Goal: Information Seeking & Learning: Learn about a topic

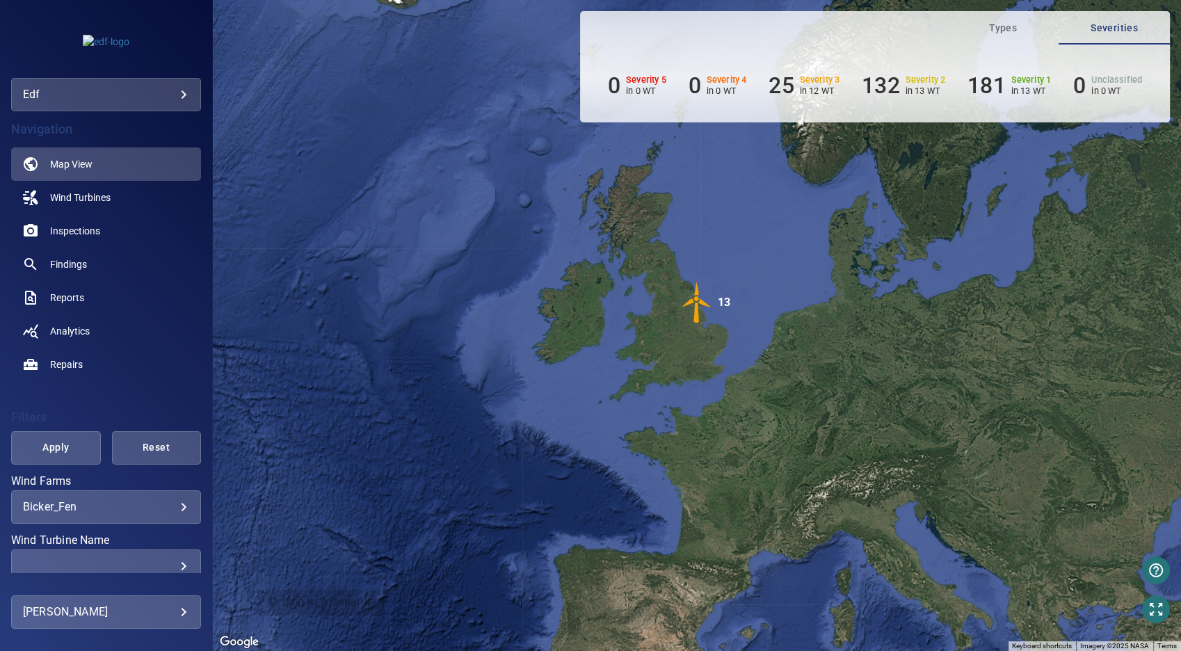
click at [170, 517] on div "**********" at bounding box center [106, 506] width 190 height 33
click at [170, 509] on body "**********" at bounding box center [590, 325] width 1181 height 651
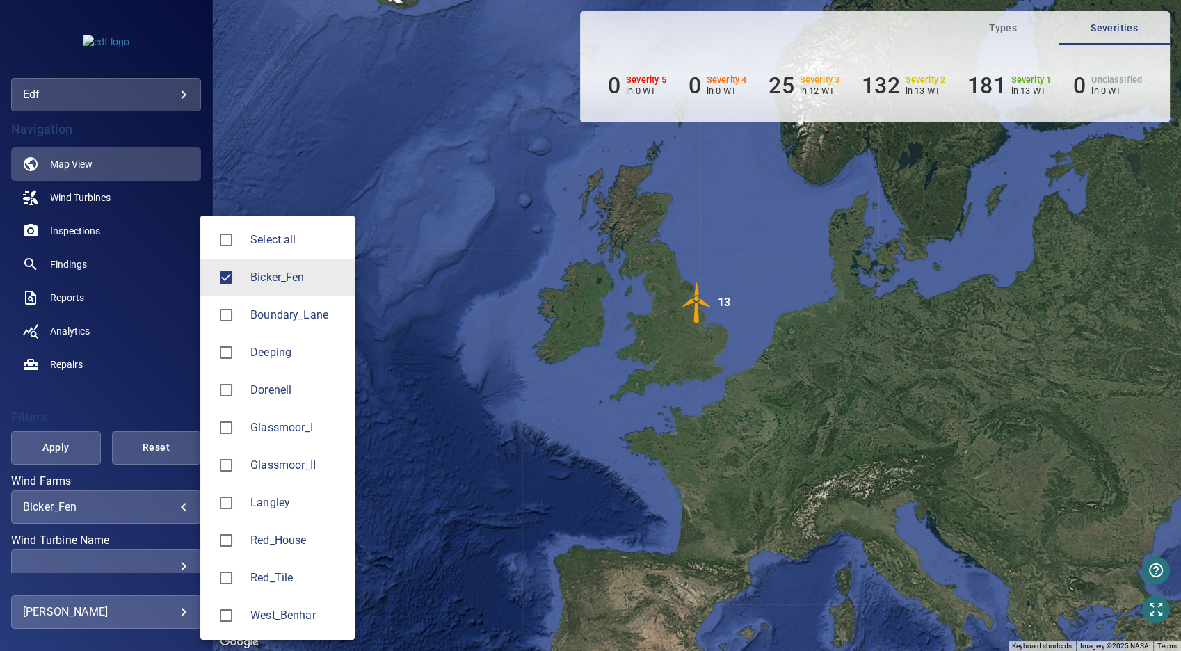
click at [261, 280] on span "Bicker_Fen" at bounding box center [296, 277] width 93 height 17
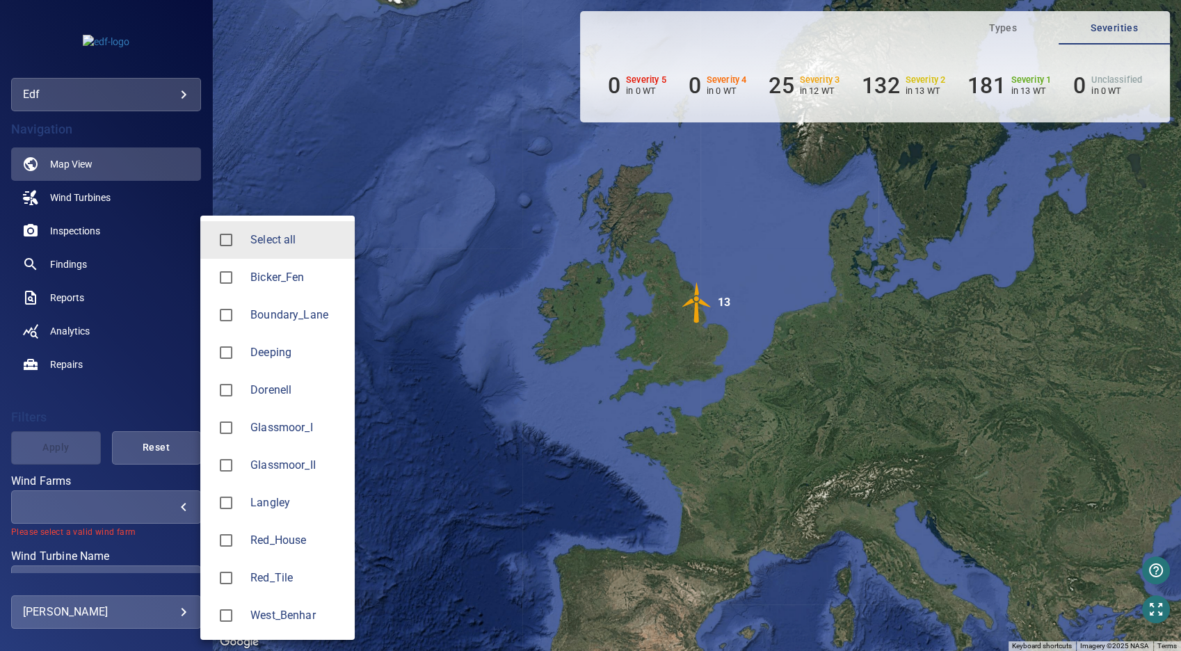
click at [279, 498] on span "Langley" at bounding box center [296, 502] width 93 height 17
type input "*******"
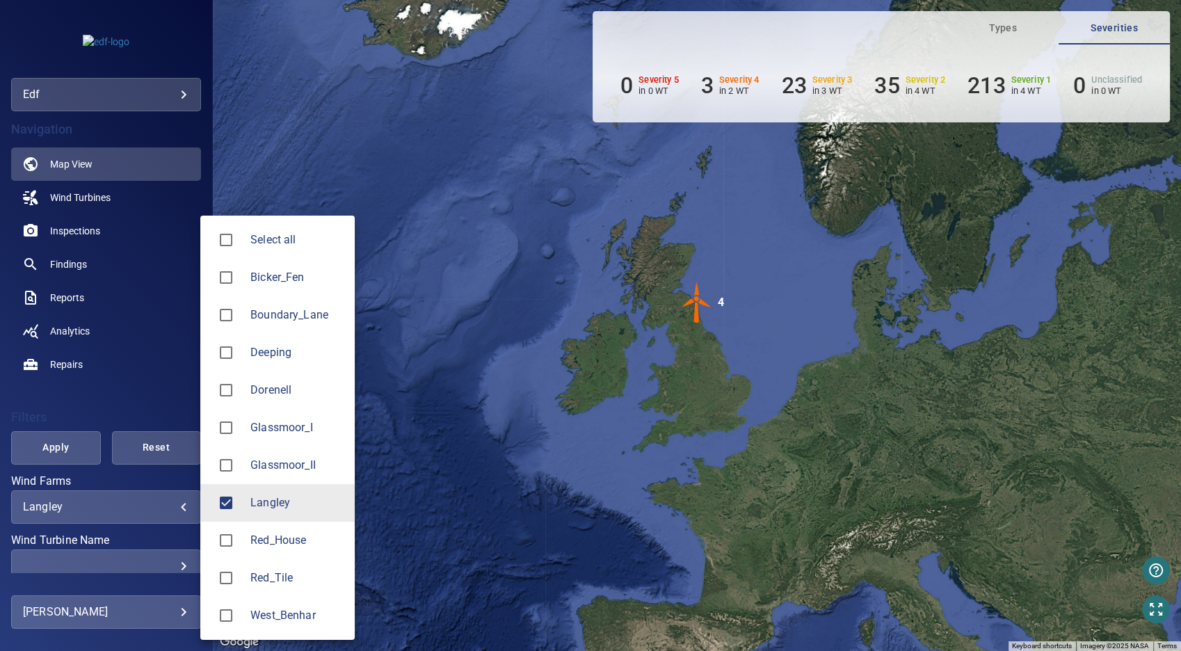
click at [439, 354] on div at bounding box center [590, 325] width 1181 height 651
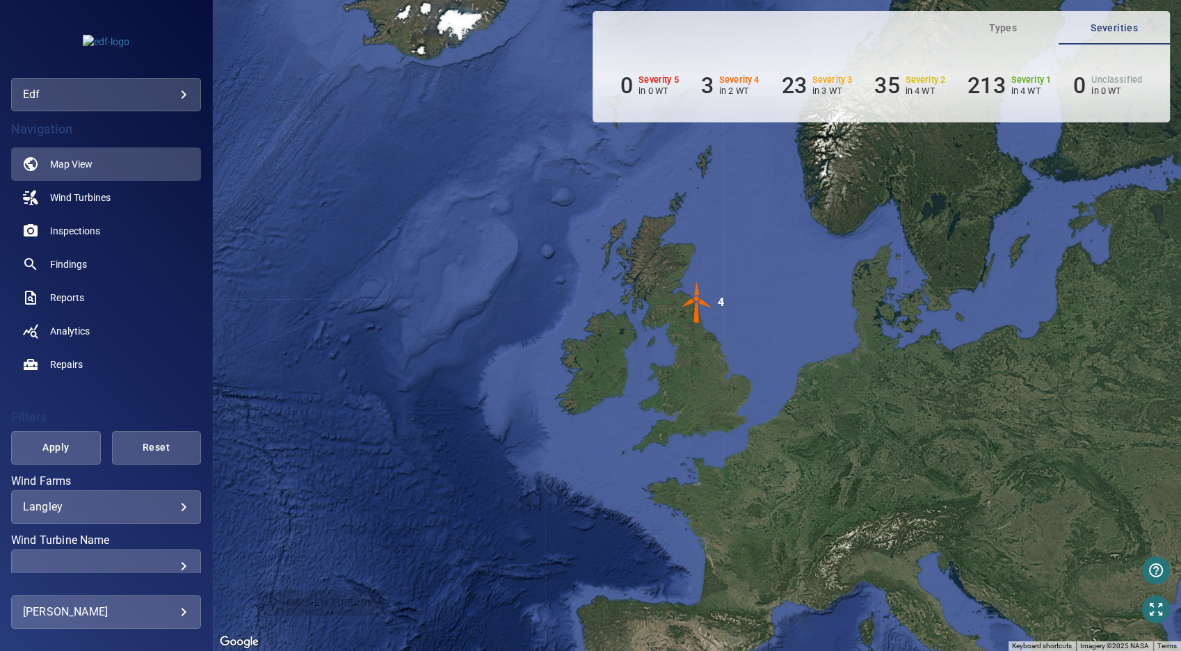
click at [74, 442] on span "Apply" at bounding box center [56, 447] width 54 height 17
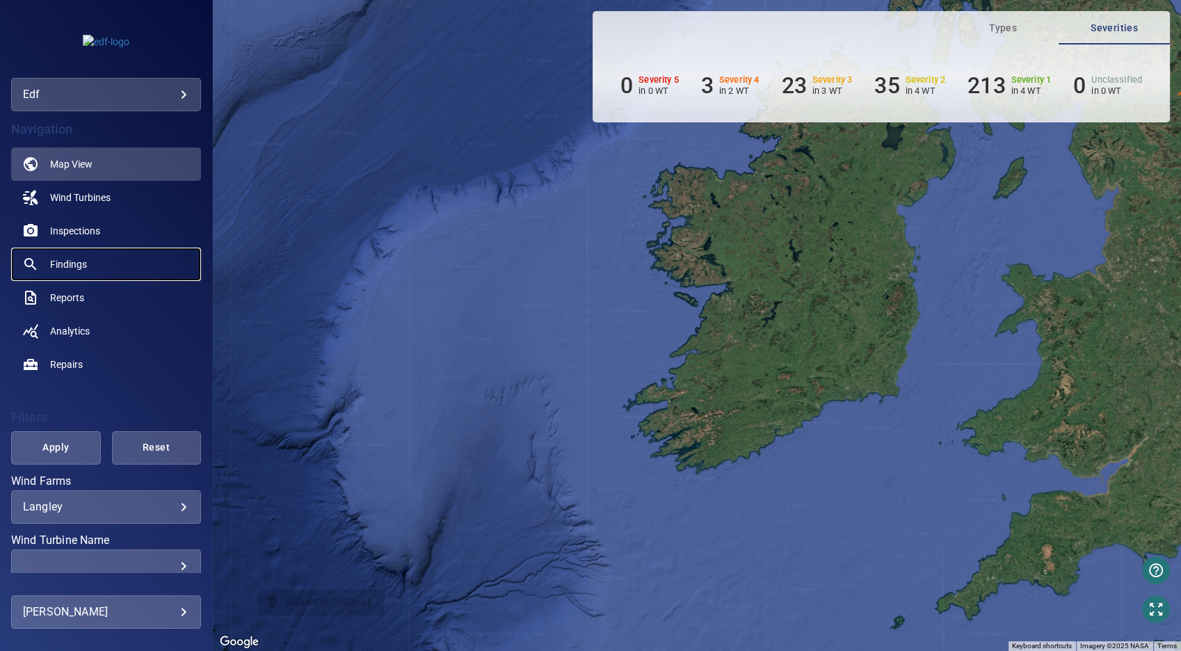
click at [92, 270] on link "Findings" at bounding box center [106, 264] width 190 height 33
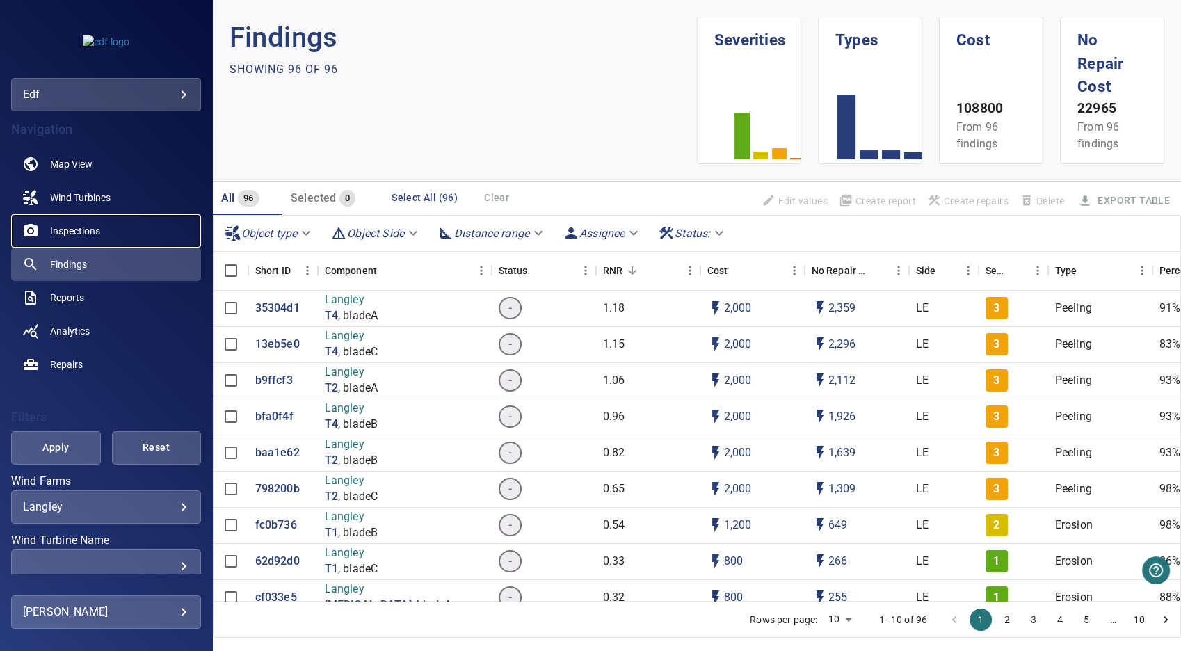
click at [87, 225] on span "Inspections" at bounding box center [75, 231] width 50 height 14
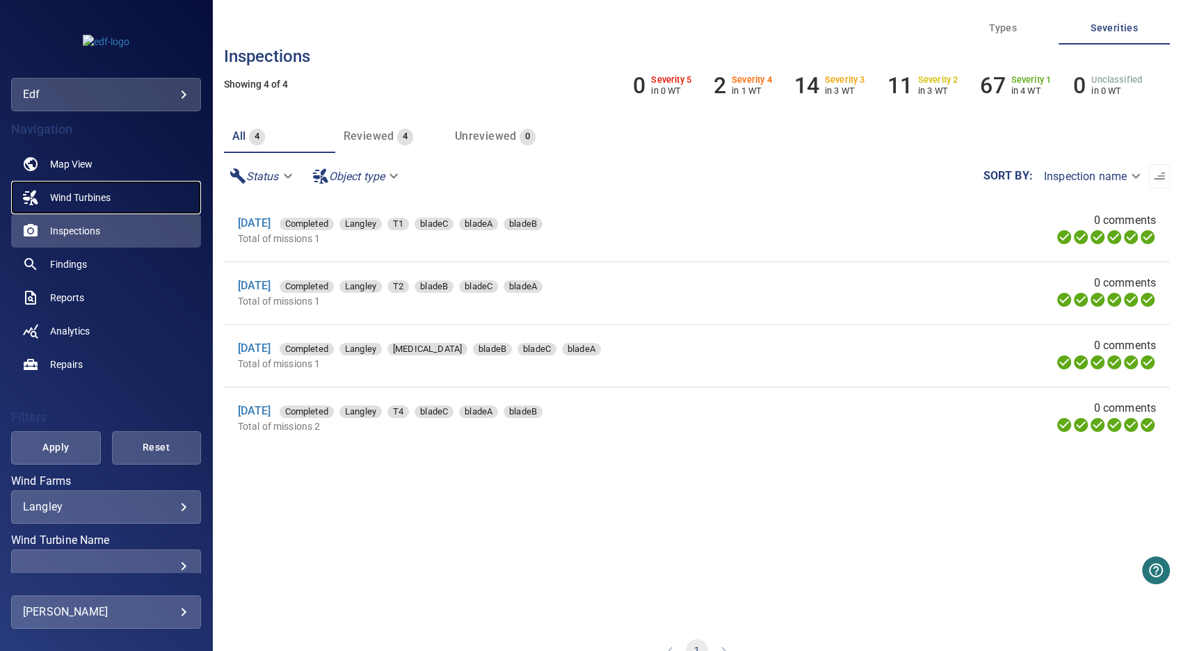
click at [90, 203] on span "Wind Turbines" at bounding box center [80, 198] width 60 height 14
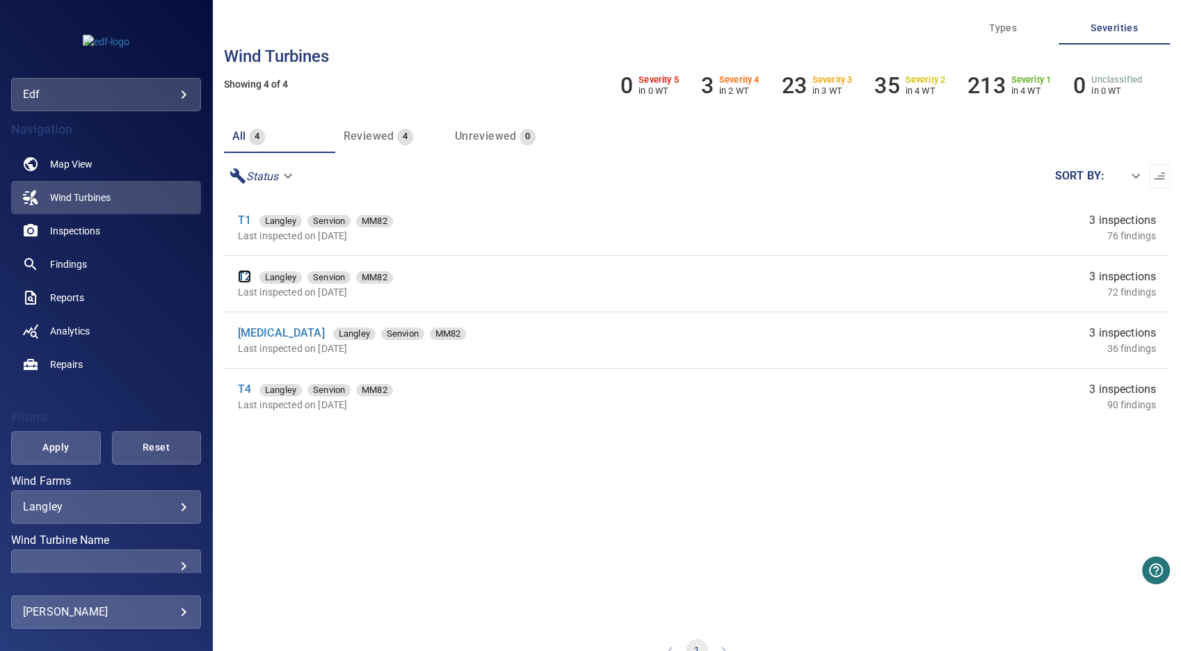
click at [245, 276] on link "T2" at bounding box center [244, 276] width 13 height 13
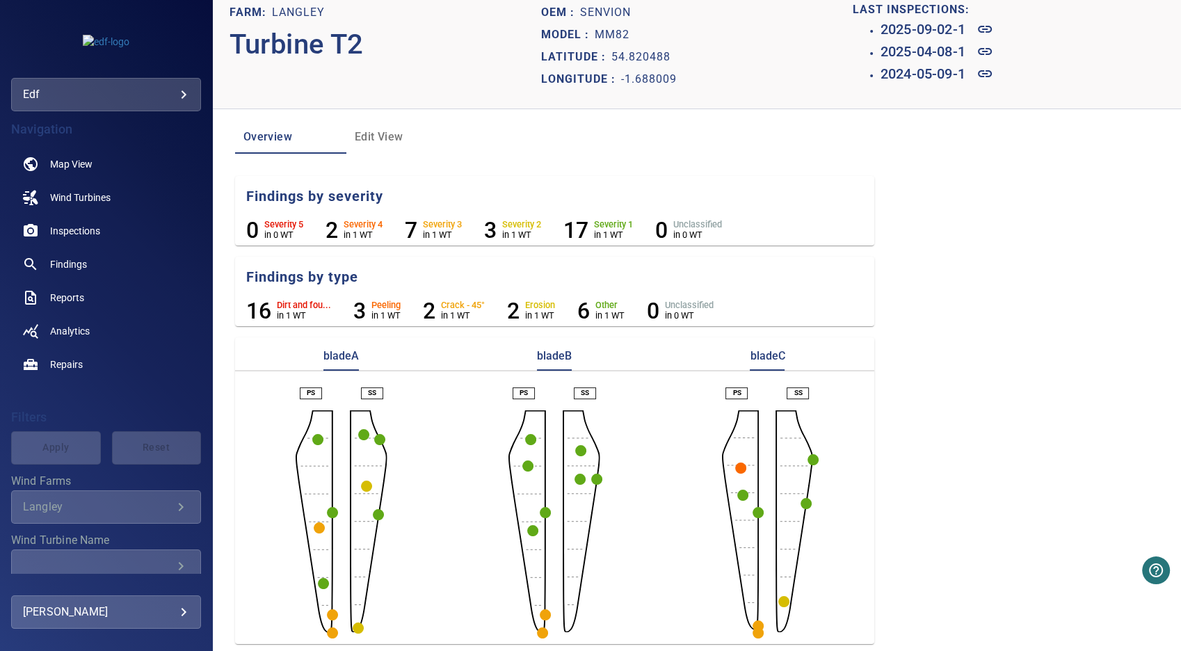
scroll to position [19, 0]
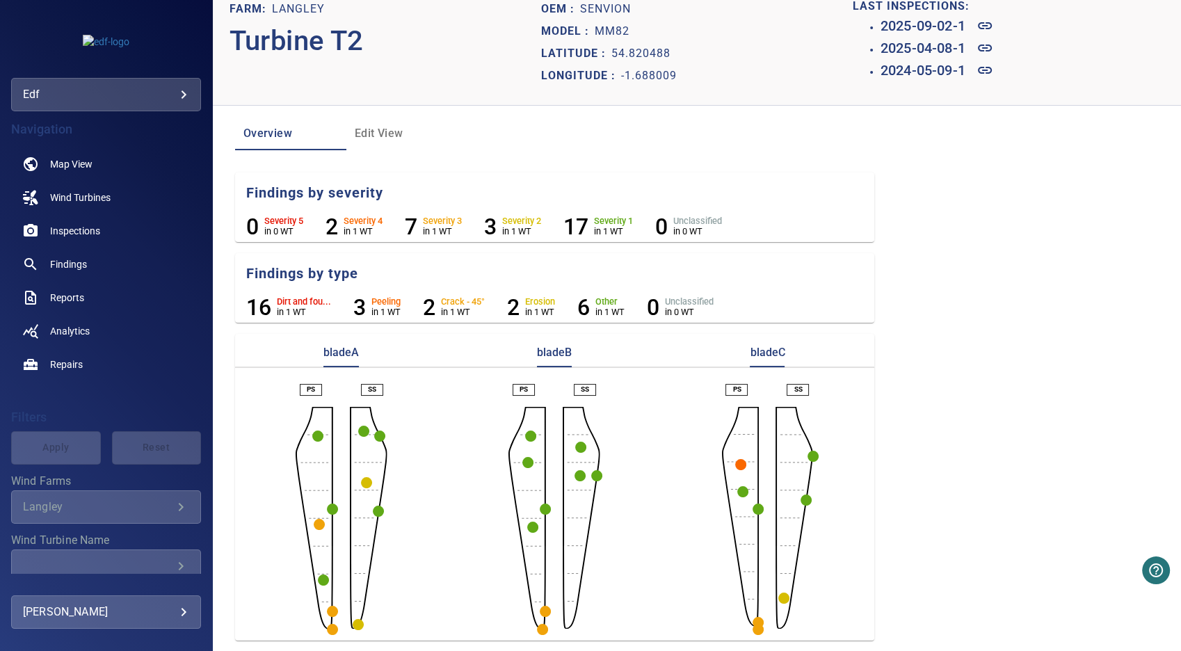
click at [315, 433] on circle "button" at bounding box center [317, 435] width 11 height 11
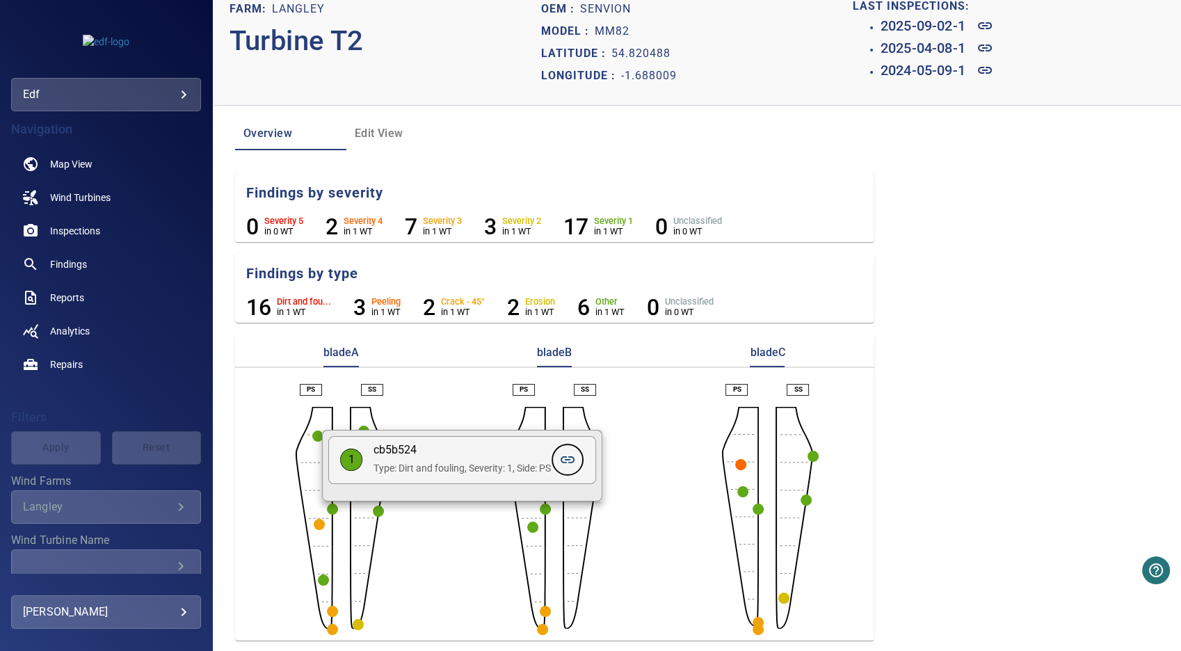
click at [570, 460] on icon at bounding box center [567, 459] width 14 height 7
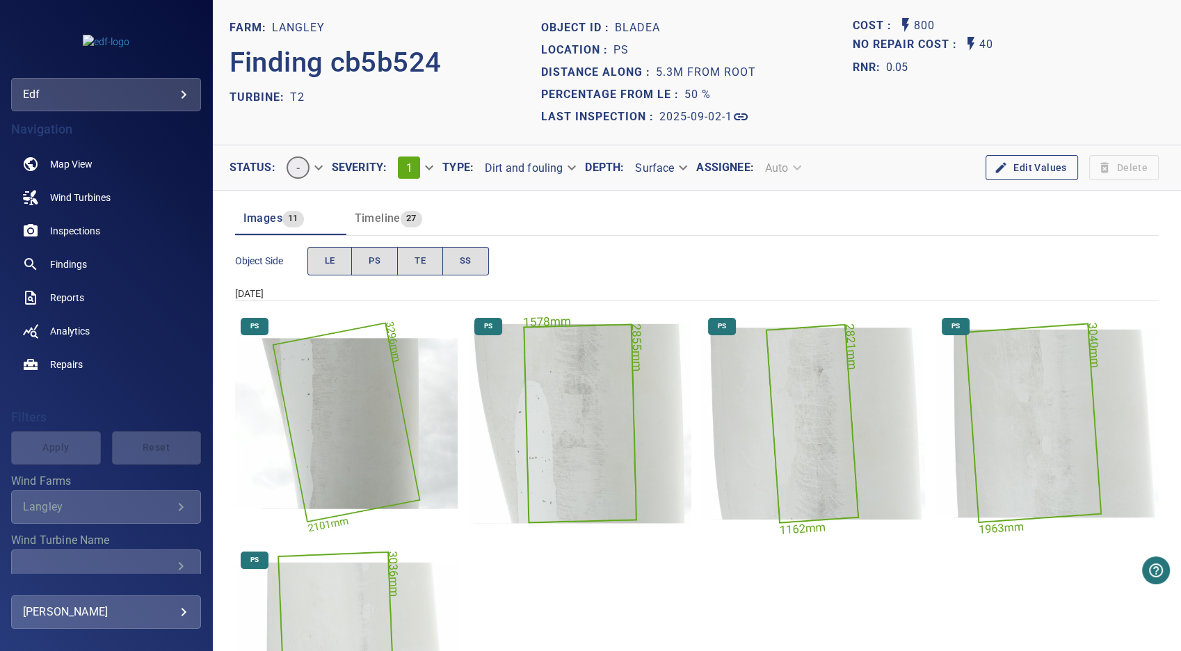
click at [571, 449] on img "Langley/T2/2025-09-02-1/2025-09-02-1/image187wp199.jpg" at bounding box center [580, 423] width 223 height 223
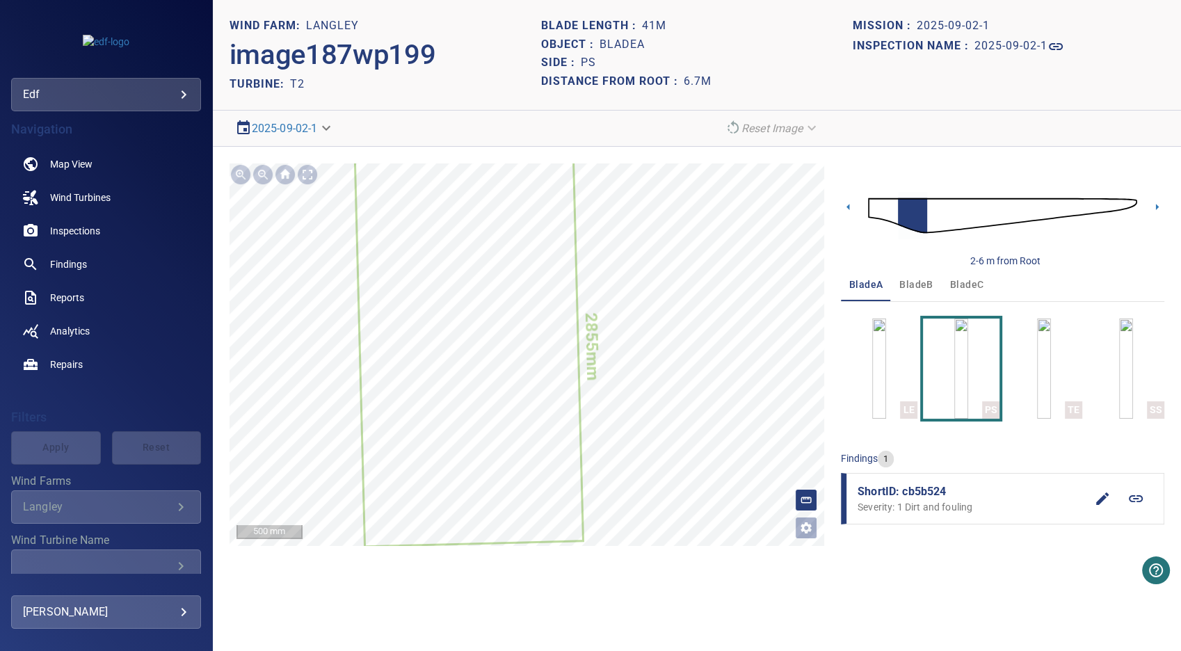
click at [919, 285] on span "bladeB" at bounding box center [915, 284] width 33 height 17
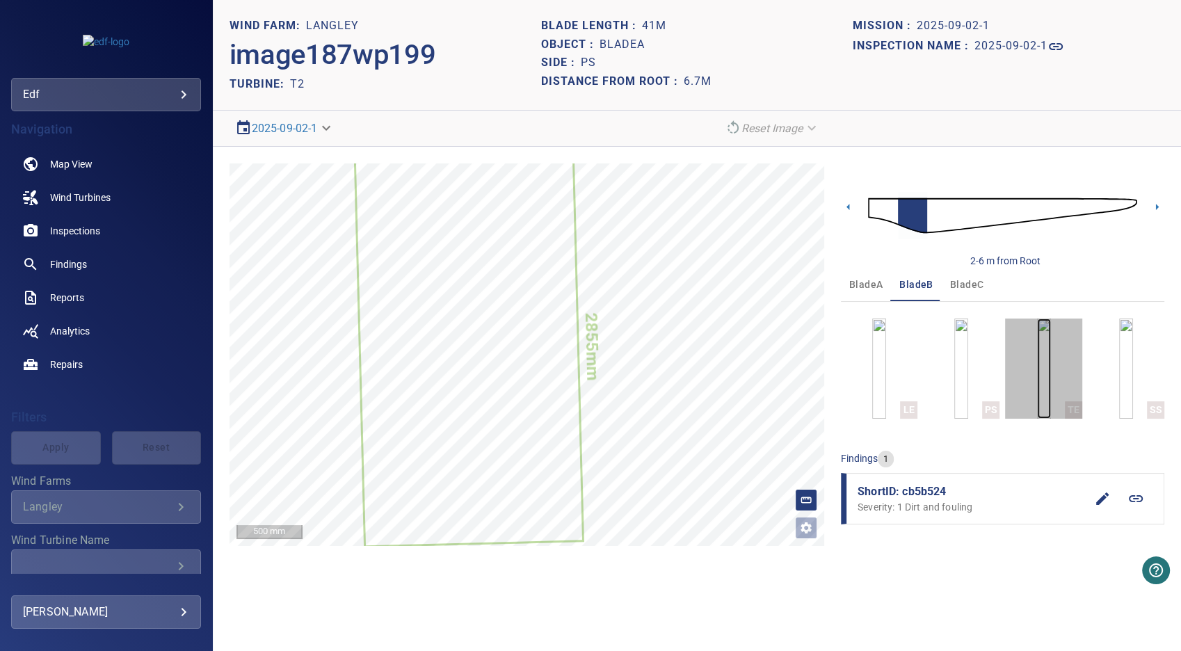
click at [1042, 371] on img "button" at bounding box center [1044, 368] width 14 height 100
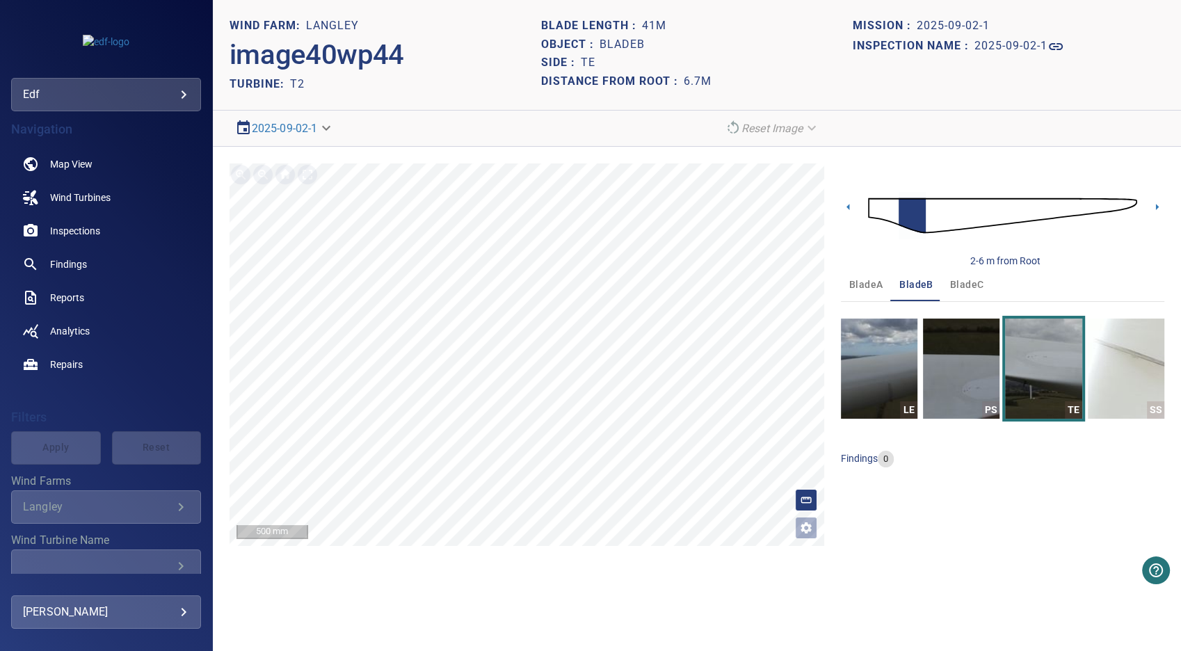
click at [974, 282] on span "bladeC" at bounding box center [966, 284] width 33 height 17
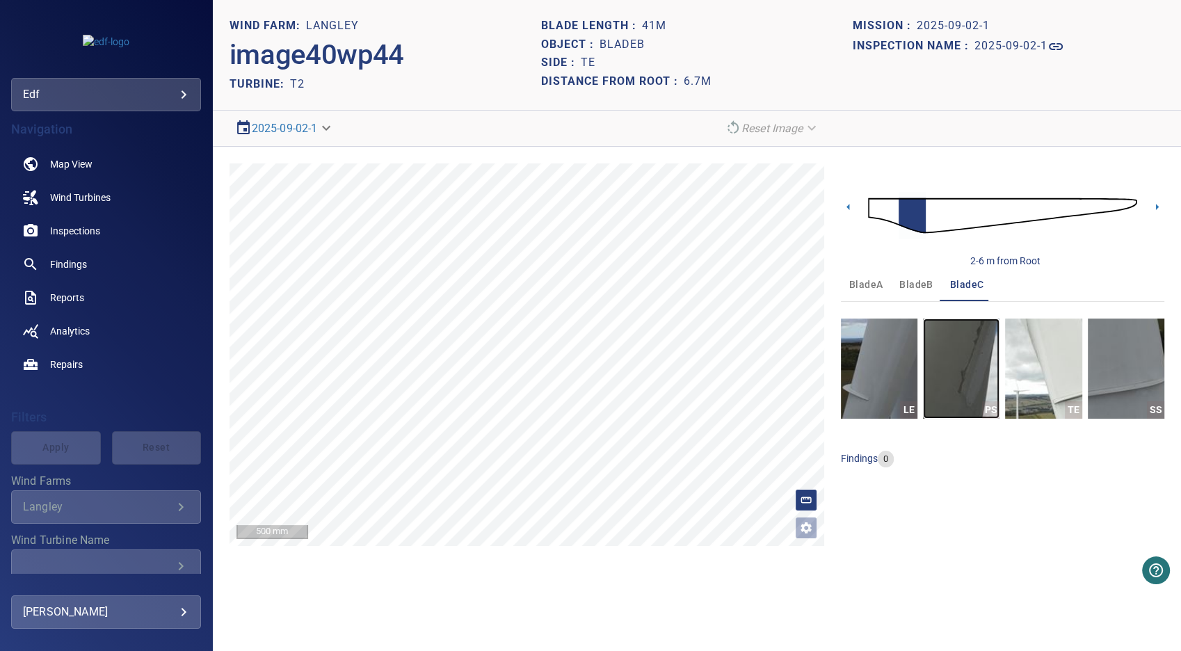
click at [967, 375] on img "button" at bounding box center [961, 368] width 76 height 100
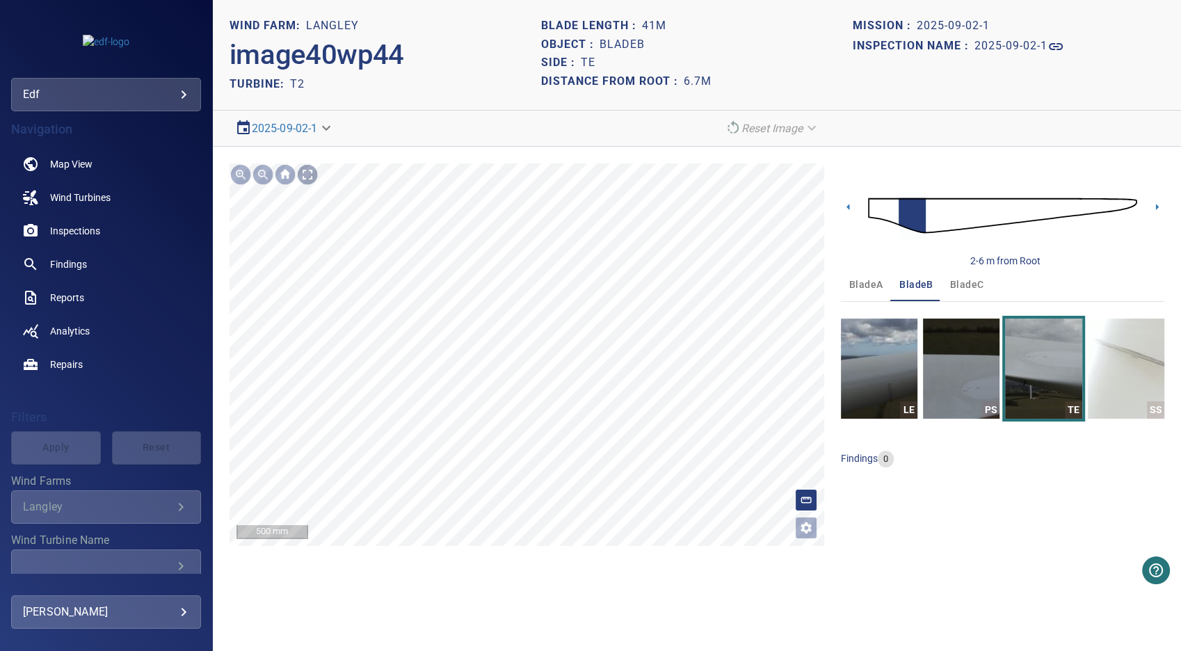
click at [307, 170] on div at bounding box center [307, 174] width 22 height 22
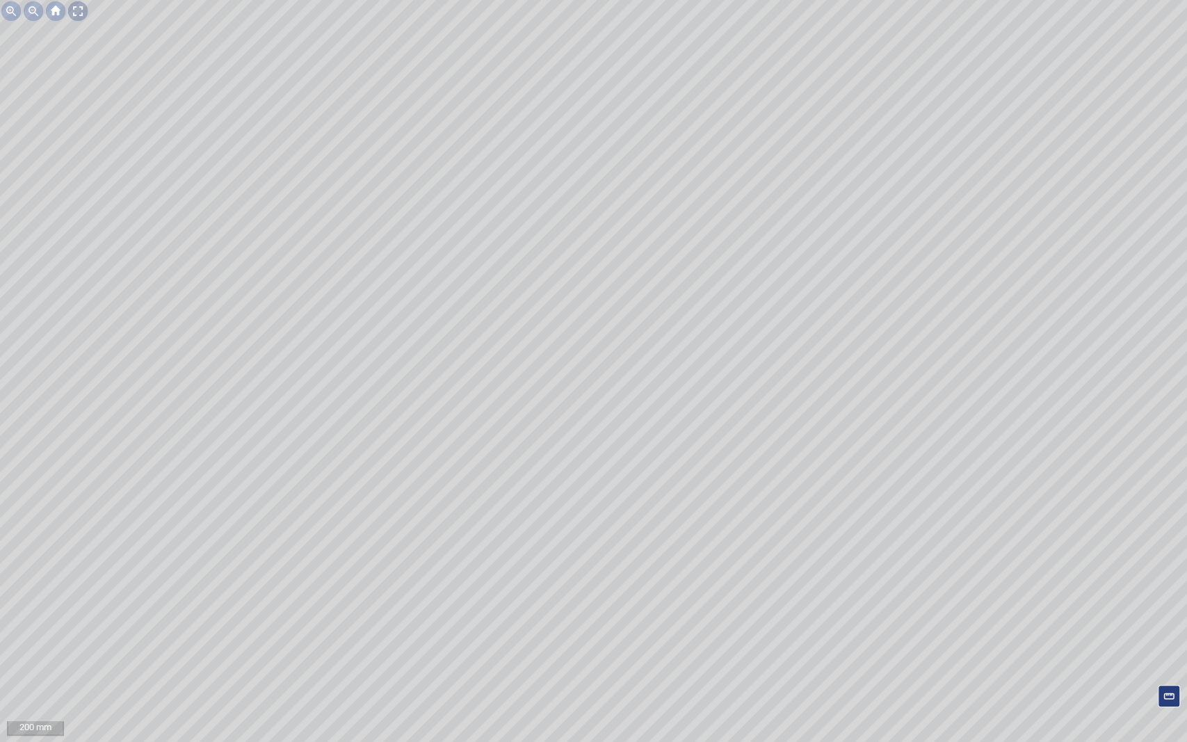
click at [77, 8] on div at bounding box center [78, 11] width 22 height 22
